Goal: Information Seeking & Learning: Learn about a topic

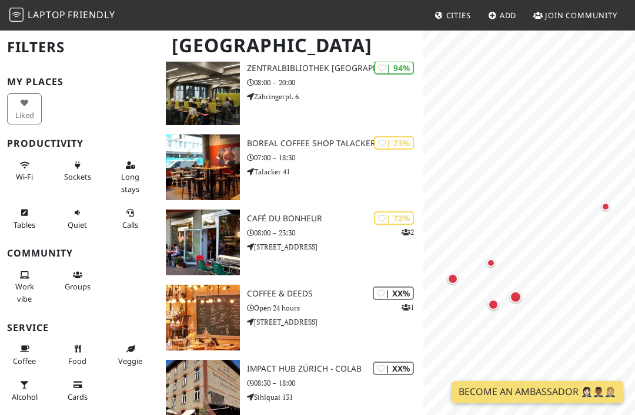
scroll to position [120, 0]
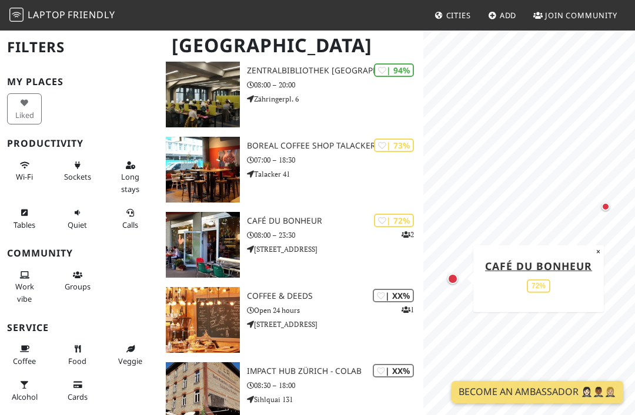
click at [202, 240] on img at bounding box center [203, 245] width 74 height 66
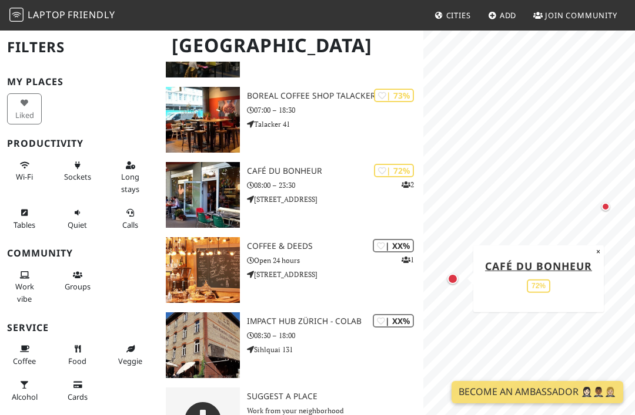
scroll to position [172, 0]
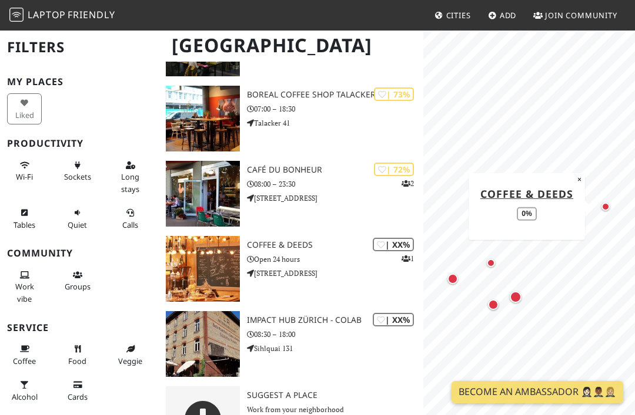
click at [216, 260] on img at bounding box center [203, 269] width 74 height 66
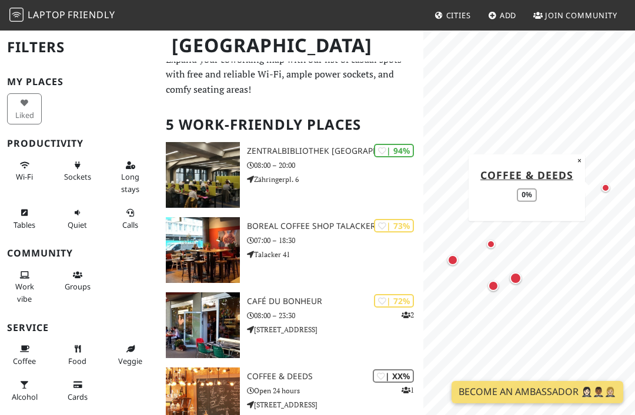
scroll to position [0, 0]
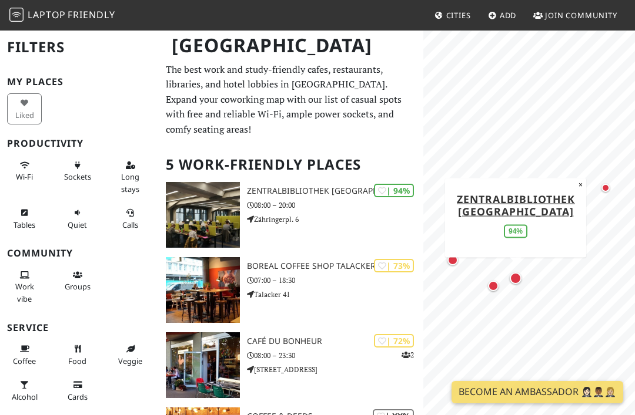
click at [219, 207] on img at bounding box center [203, 215] width 74 height 66
